Goal: Task Accomplishment & Management: Use online tool/utility

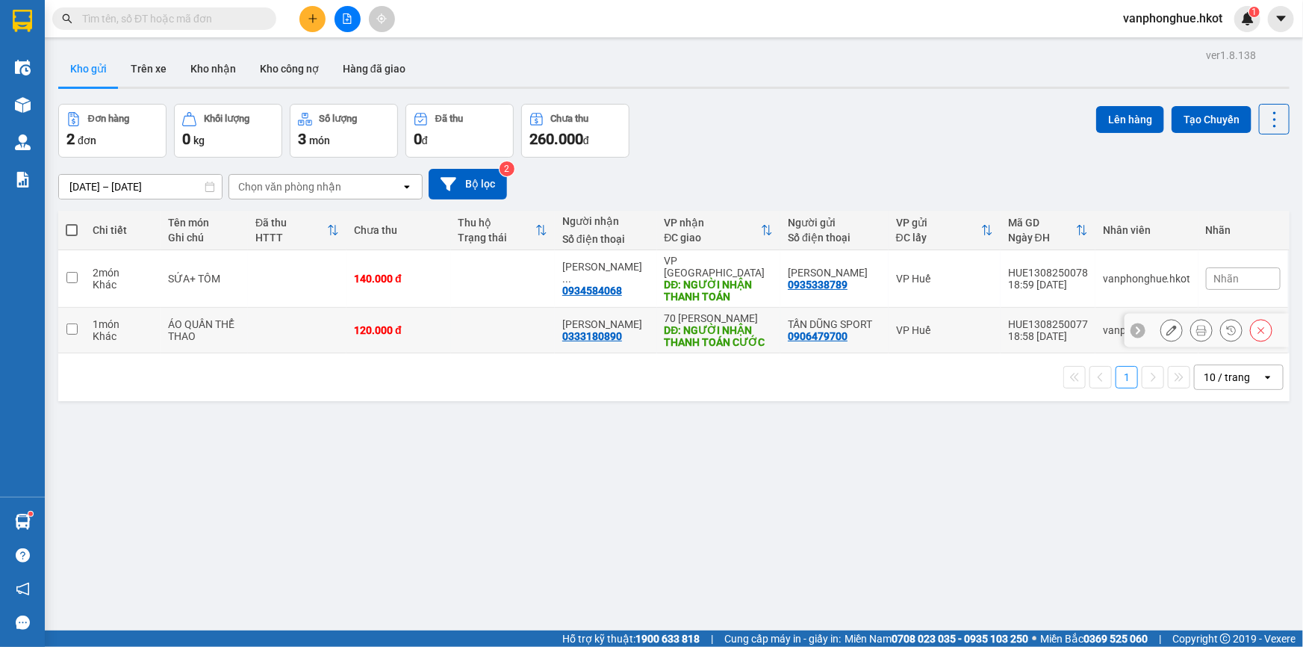
click at [69, 323] on input "checkbox" at bounding box center [71, 328] width 11 height 11
checkbox input "true"
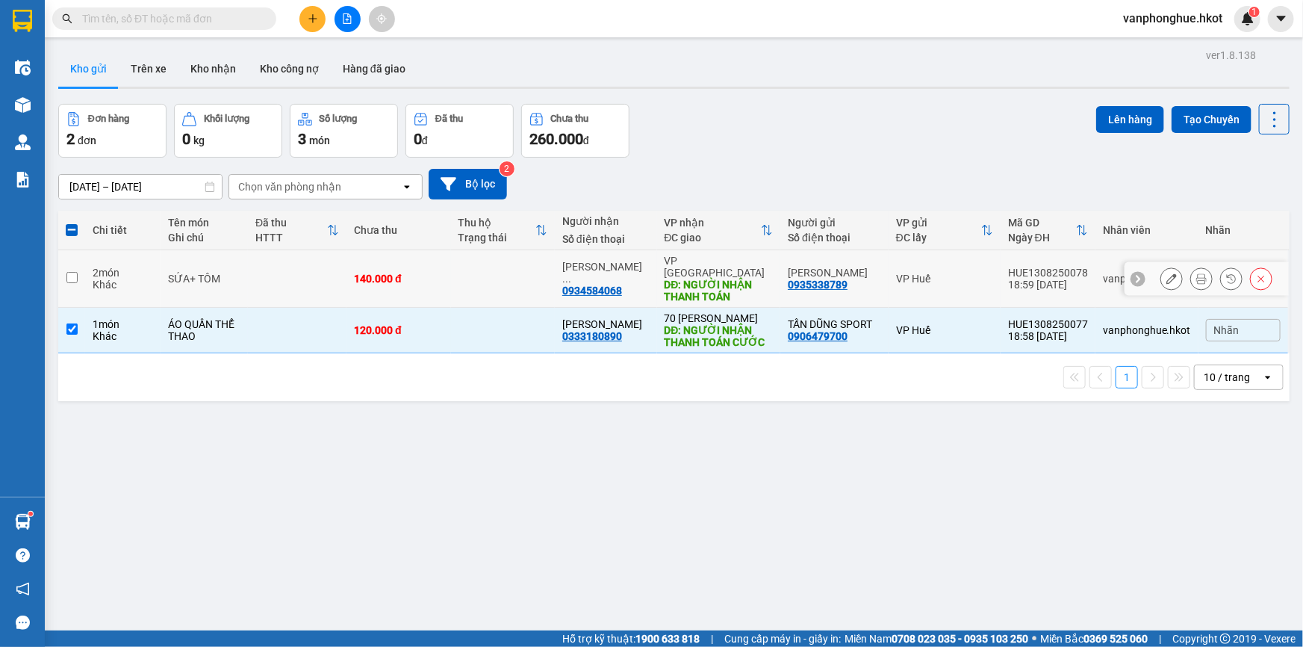
click at [72, 272] on input "checkbox" at bounding box center [71, 277] width 11 height 11
checkbox input "true"
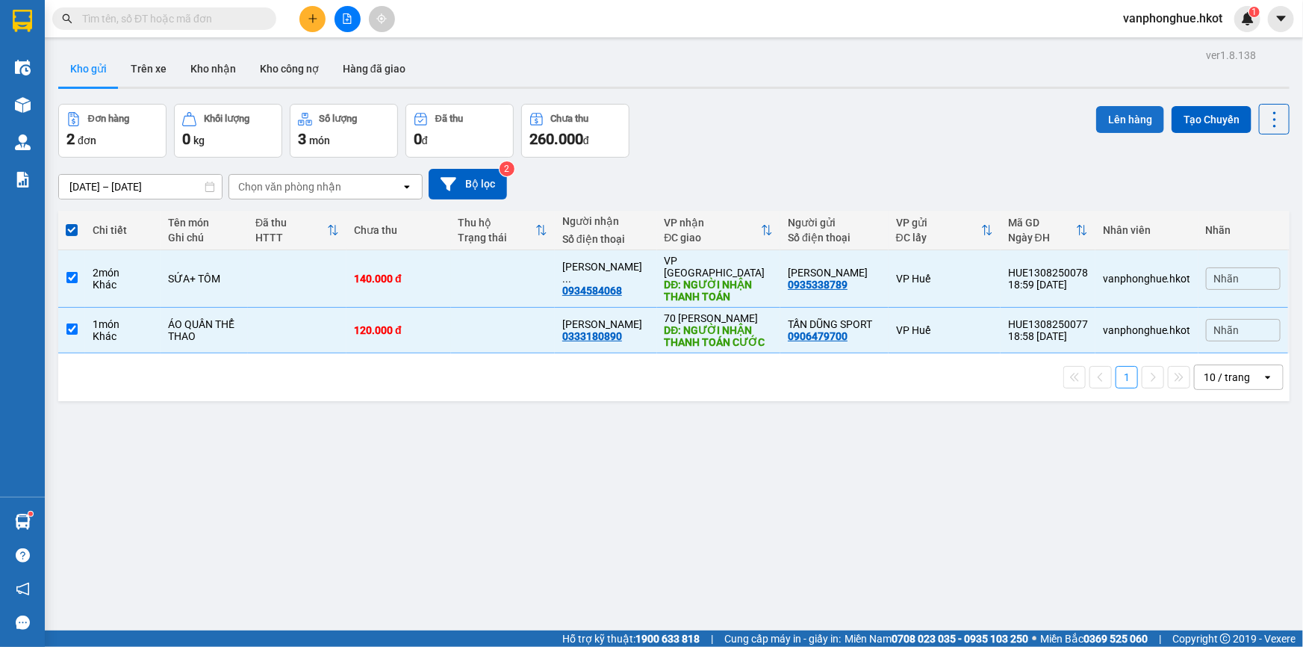
click at [1128, 119] on button "Lên hàng" at bounding box center [1130, 119] width 68 height 27
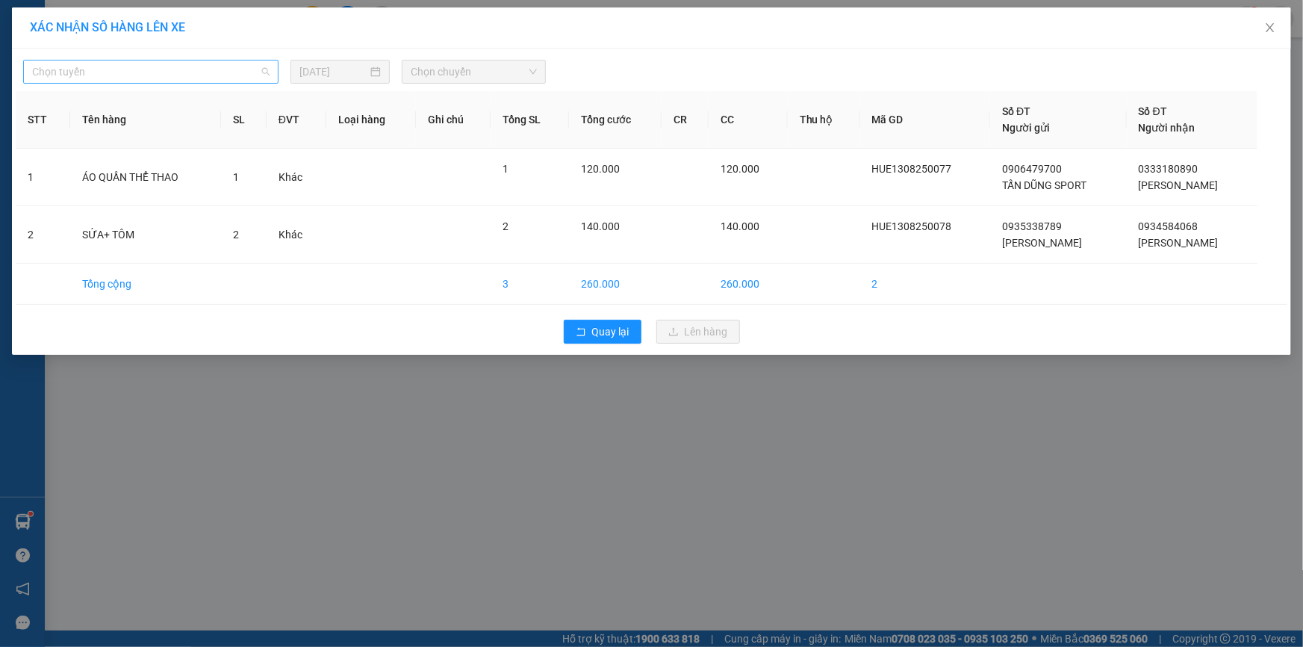
click at [201, 73] on span "Chọn tuyến" at bounding box center [150, 71] width 237 height 22
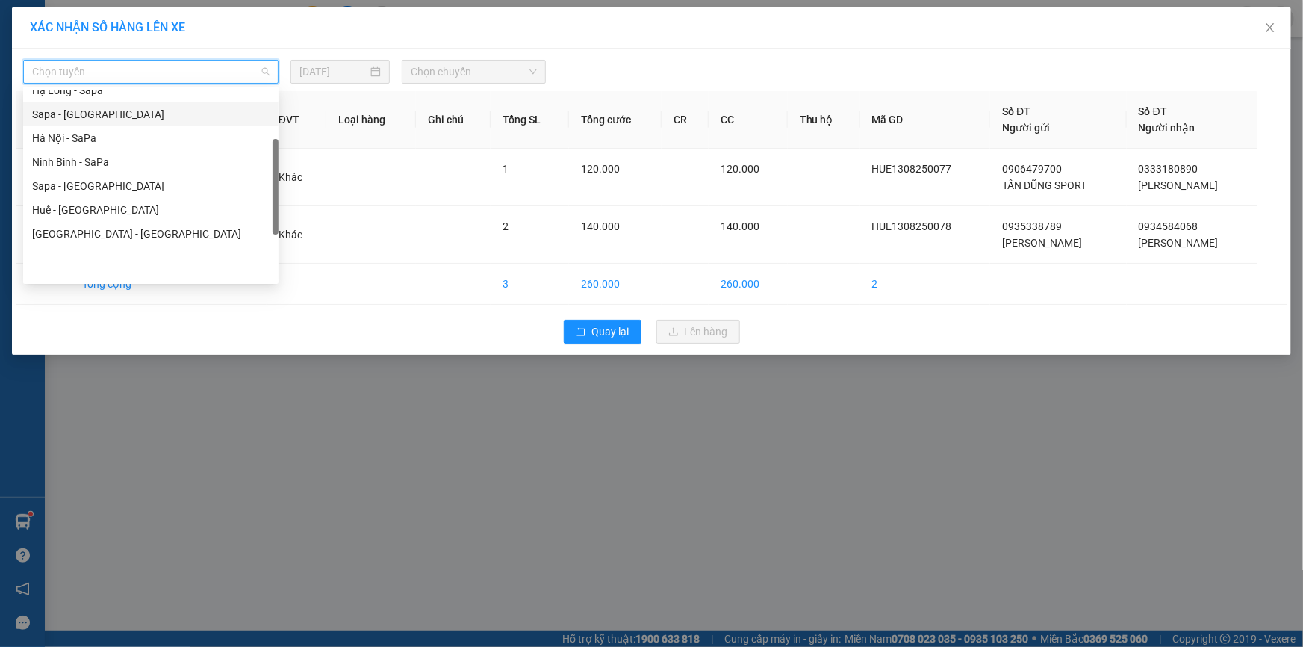
scroll to position [131, 0]
click at [87, 203] on div "Huế - [GEOGRAPHIC_DATA]" at bounding box center [150, 210] width 237 height 16
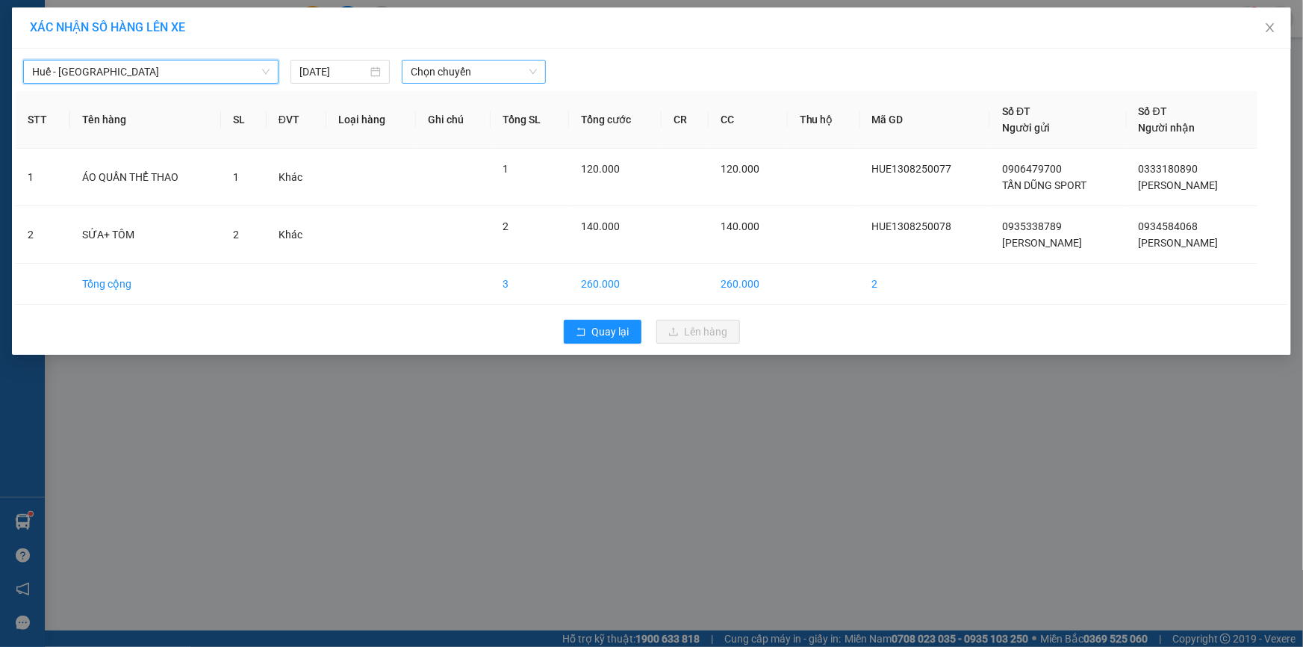
click at [488, 75] on span "Chọn chuyến" at bounding box center [474, 71] width 126 height 22
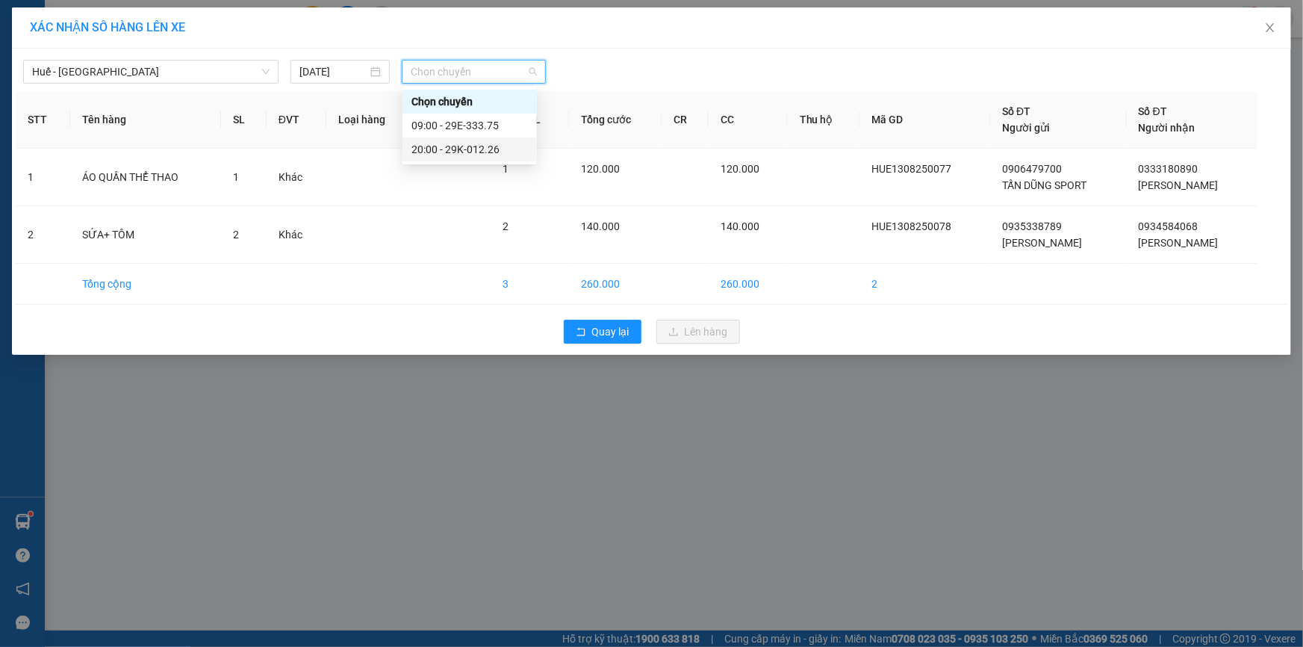
click at [485, 149] on div "20:00 - 29K-012.26" at bounding box center [469, 149] width 116 height 16
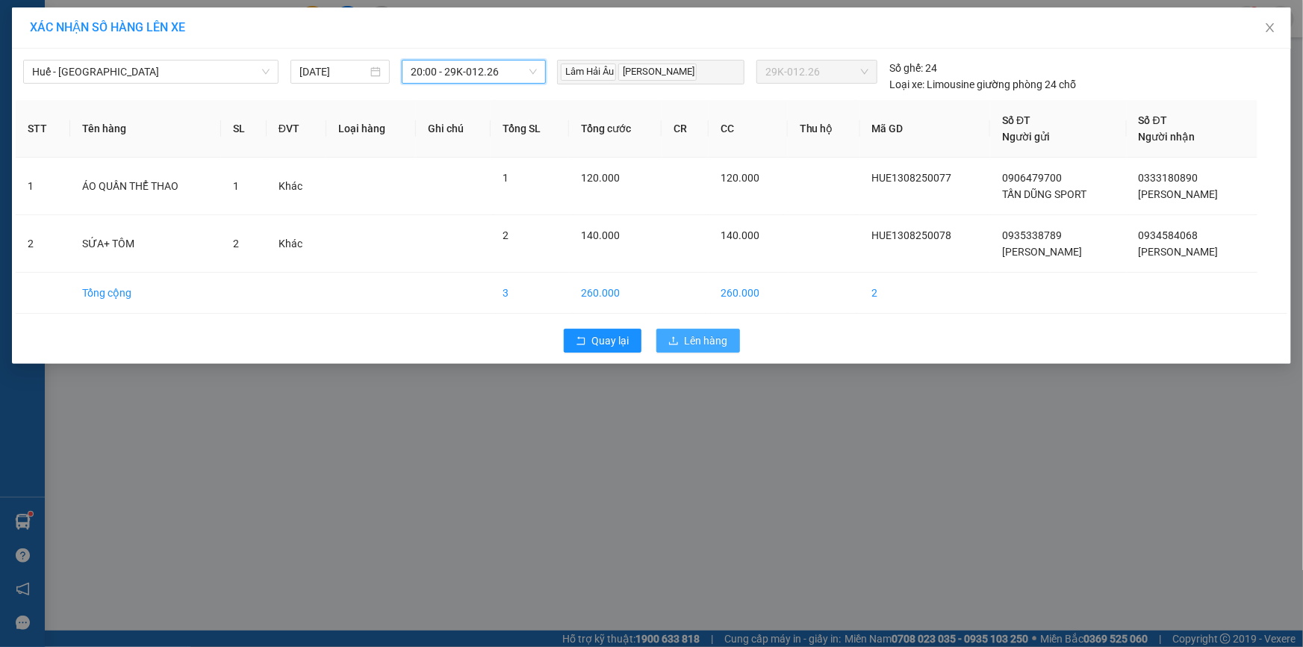
click at [701, 335] on span "Lên hàng" at bounding box center [706, 340] width 43 height 16
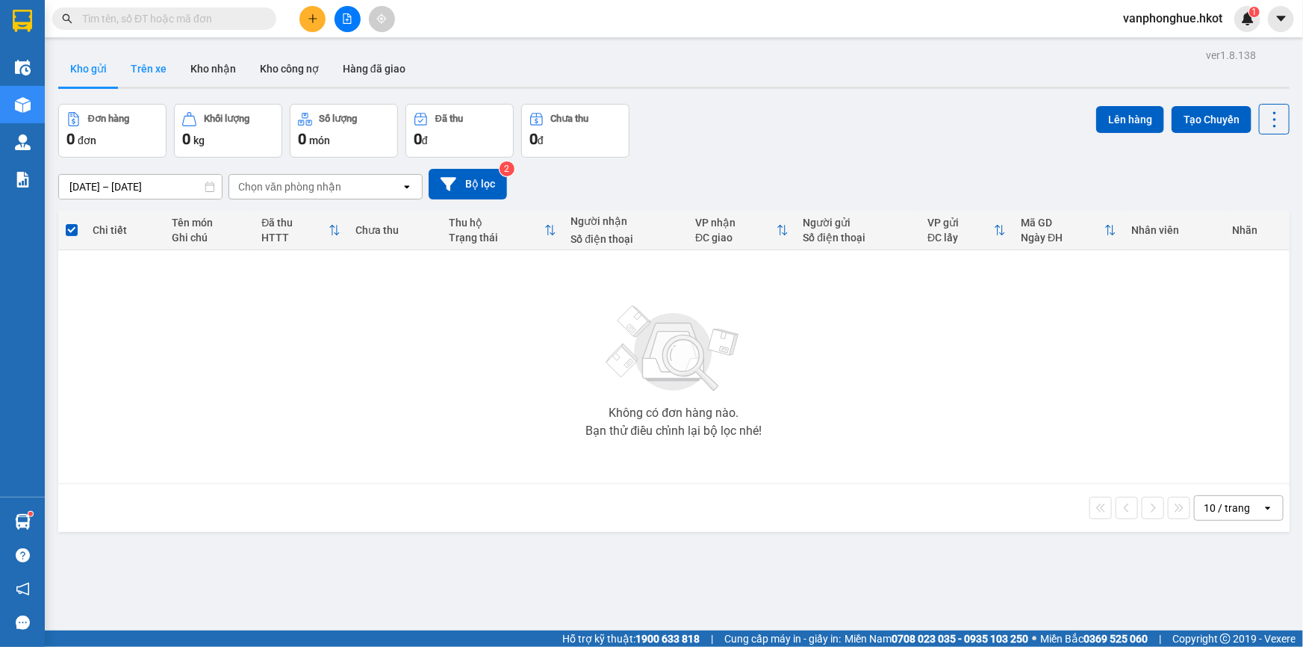
click at [143, 65] on button "Trên xe" at bounding box center [149, 69] width 60 height 36
